Goal: Task Accomplishment & Management: Use online tool/utility

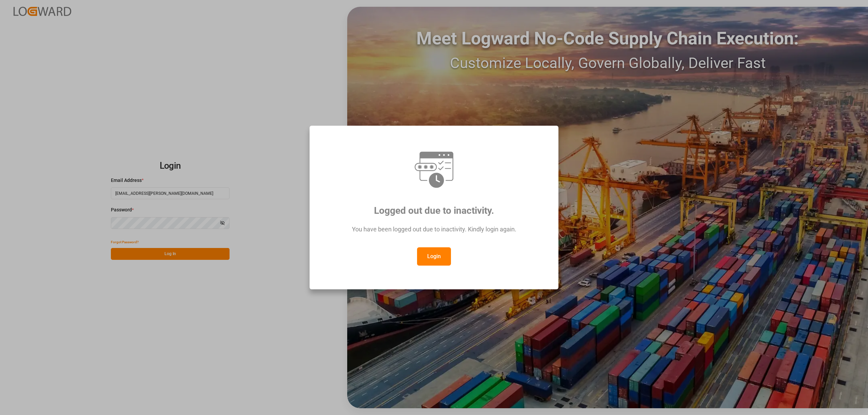
drag, startPoint x: 439, startPoint y: 252, endPoint x: 435, endPoint y: 254, distance: 5.5
click at [439, 252] on button "Login" at bounding box center [434, 256] width 34 height 18
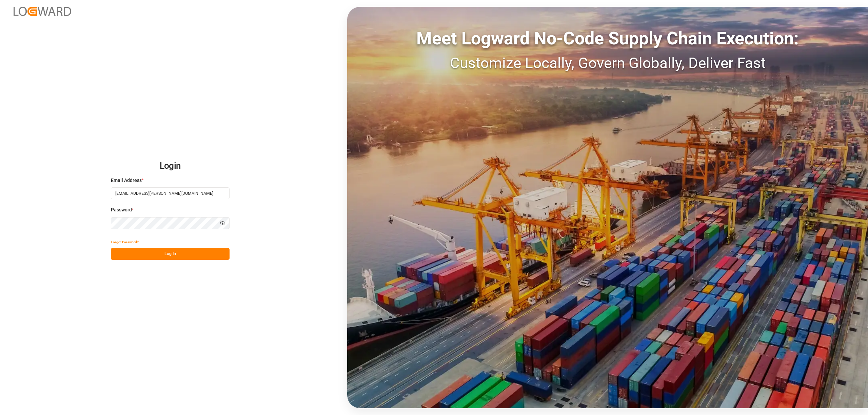
click at [203, 256] on button "Log In" at bounding box center [170, 254] width 119 height 12
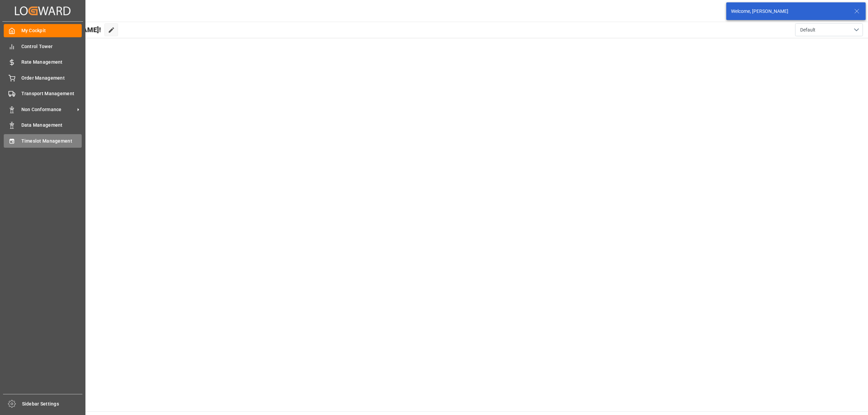
click at [21, 138] on span "Timeslot Management" at bounding box center [51, 141] width 61 height 7
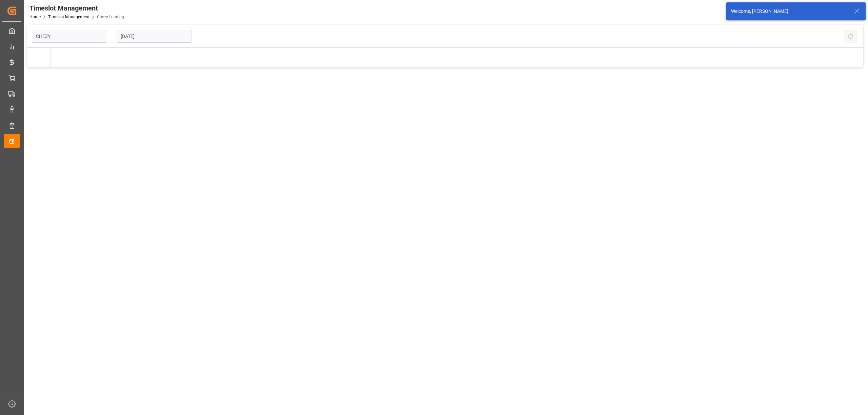
type input "Chezy Loading"
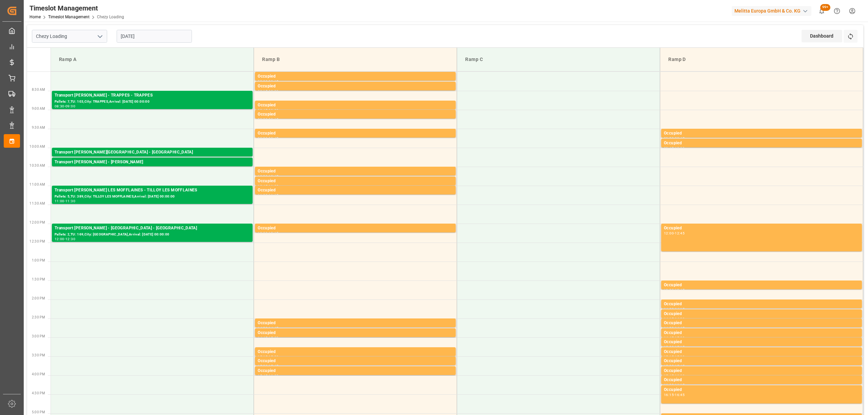
click at [156, 45] on div "[DATE]" at bounding box center [154, 36] width 85 height 22
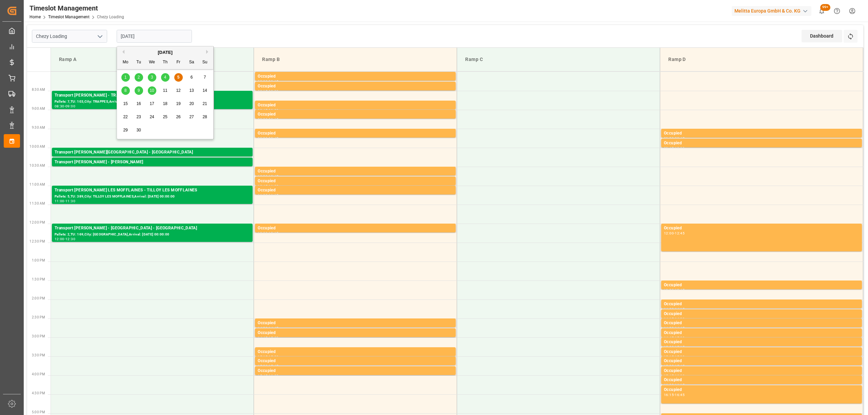
click at [162, 38] on input "[DATE]" at bounding box center [154, 36] width 75 height 13
click at [128, 91] on div "8" at bounding box center [125, 91] width 8 height 8
type input "[DATE]"
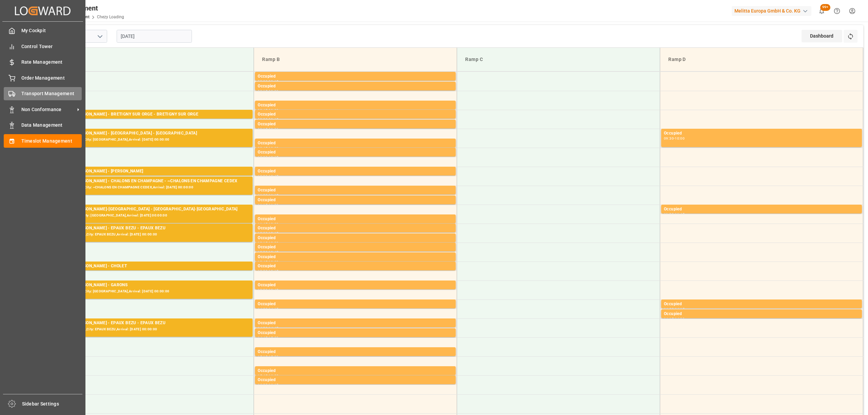
click at [20, 95] on div "Transport Management Transport Management" at bounding box center [43, 93] width 78 height 13
